Goal: Transaction & Acquisition: Purchase product/service

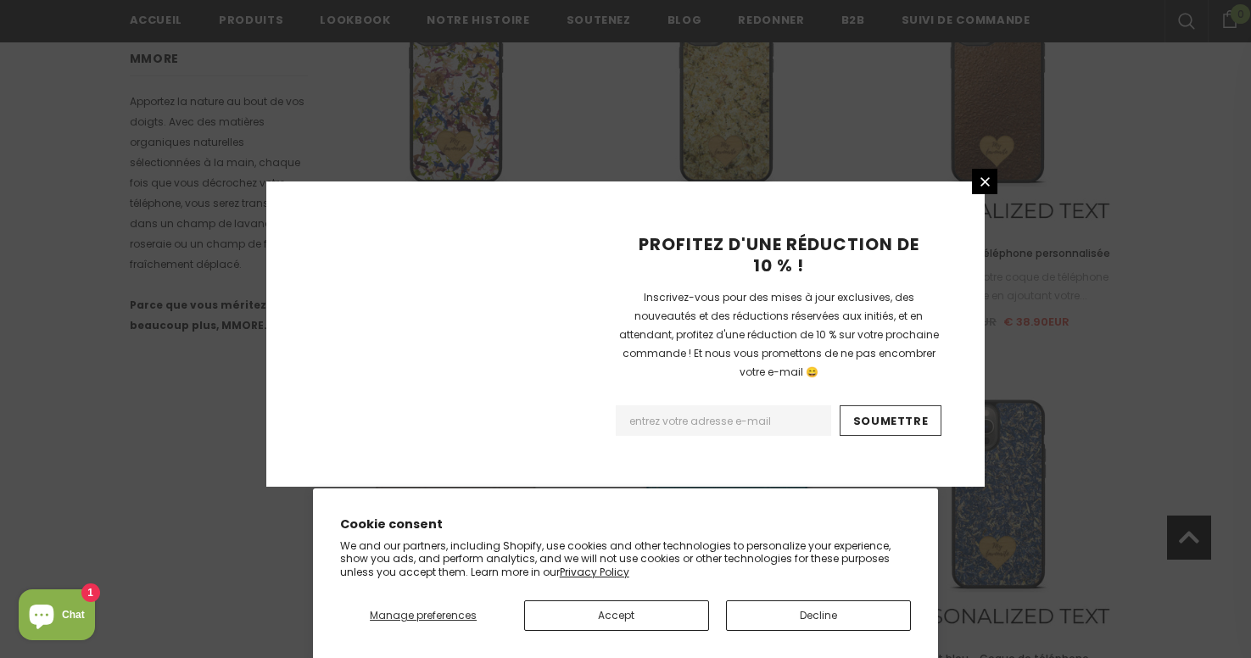
scroll to position [2022, 0]
